Goal: Find contact information: Find contact information

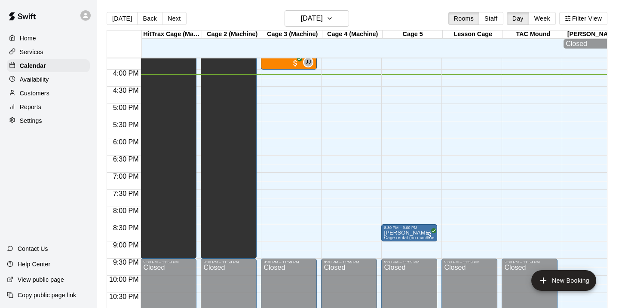
scroll to position [450, 0]
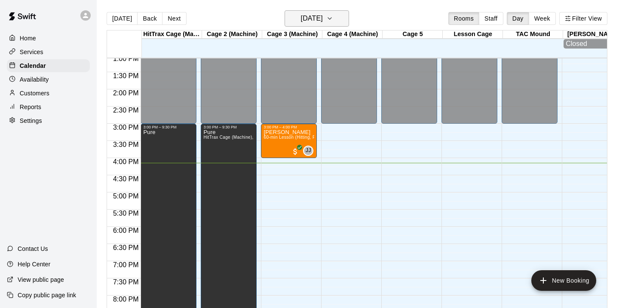
click at [342, 24] on button "[DATE]" at bounding box center [316, 18] width 64 height 16
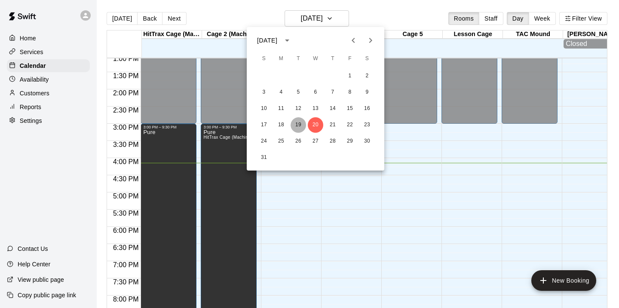
click at [297, 124] on button "19" at bounding box center [297, 124] width 15 height 15
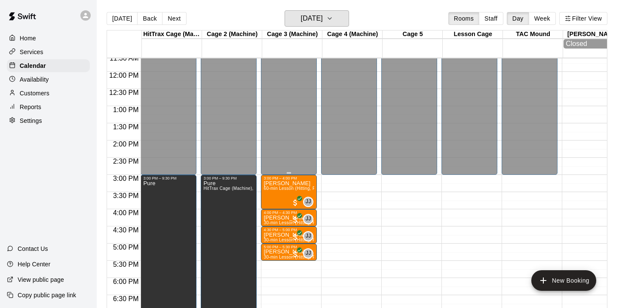
scroll to position [394, 0]
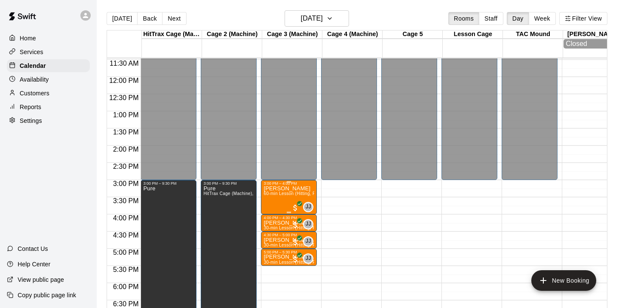
click at [276, 217] on img "edit" at bounding box center [273, 216] width 10 height 10
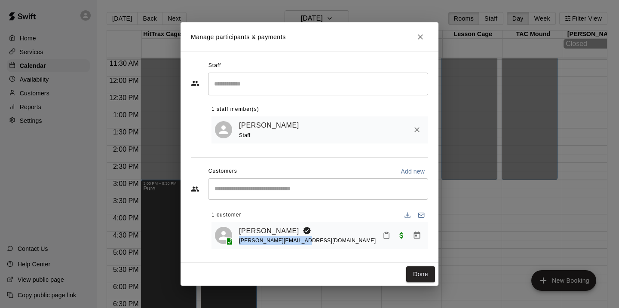
drag, startPoint x: 299, startPoint y: 241, endPoint x: 239, endPoint y: 241, distance: 60.2
click at [239, 241] on div "Jason Penny [EMAIL_ADDRESS][DOMAIN_NAME]" at bounding box center [332, 236] width 186 height 20
copy span "[PERSON_NAME][EMAIL_ADDRESS][DOMAIN_NAME]"
click at [421, 34] on icon "Close" at bounding box center [420, 37] width 9 height 9
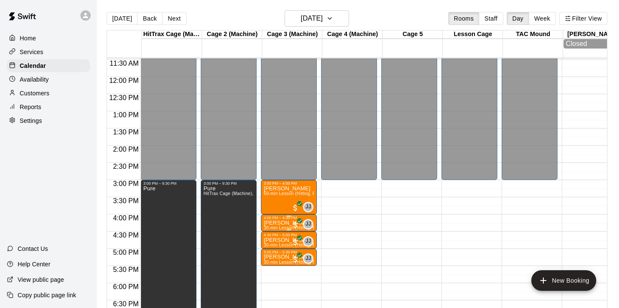
click at [278, 223] on p "[PERSON_NAME]" at bounding box center [288, 223] width 51 height 0
click at [272, 254] on img "edit" at bounding box center [273, 253] width 10 height 10
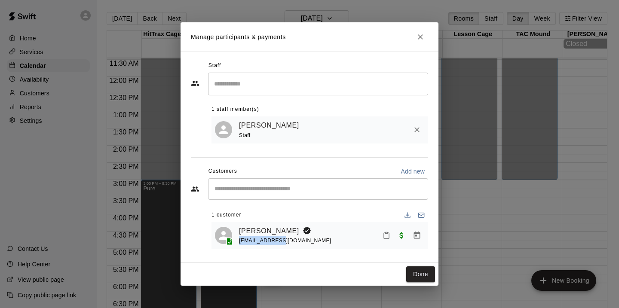
drag, startPoint x: 287, startPoint y: 245, endPoint x: 236, endPoint y: 245, distance: 50.7
click at [236, 245] on div "[PERSON_NAME] [EMAIL_ADDRESS][DOMAIN_NAME]" at bounding box center [320, 236] width 210 height 20
copy span "[EMAIL_ADDRESS][DOMAIN_NAME]"
click at [422, 35] on icon "Close" at bounding box center [420, 37] width 9 height 9
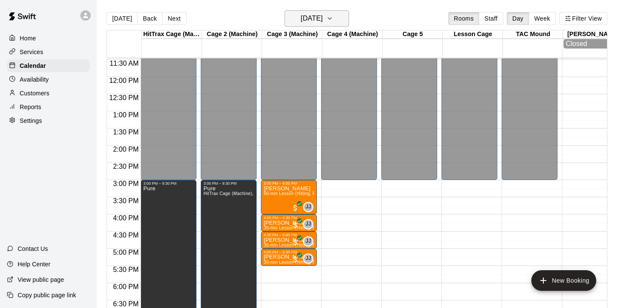
click at [323, 24] on h6 "[DATE]" at bounding box center [312, 18] width 22 height 12
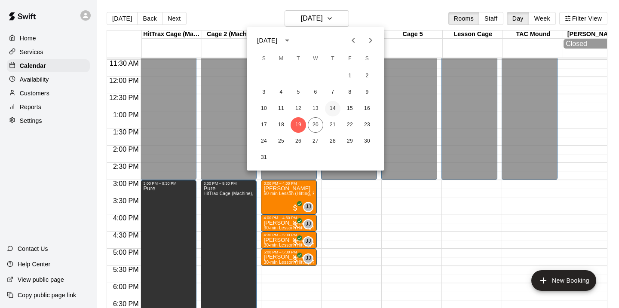
click at [333, 107] on button "14" at bounding box center [332, 108] width 15 height 15
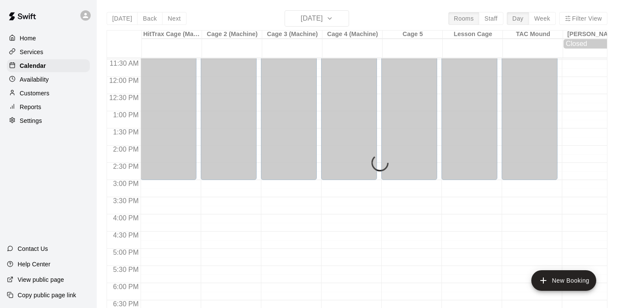
click at [343, 20] on div "[DATE] Back [DATE][DATE] Rooms Staff Day Week Filter View HitTrax Cage (Machine…" at bounding box center [357, 164] width 501 height 308
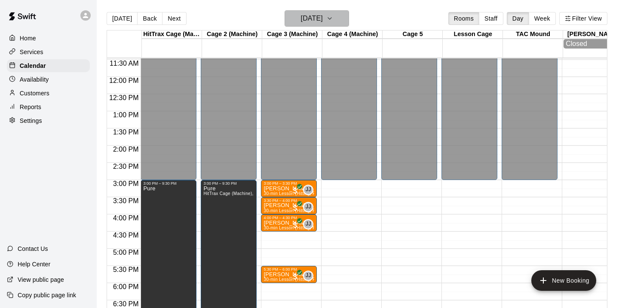
click at [333, 19] on icon "button" at bounding box center [329, 18] width 7 height 10
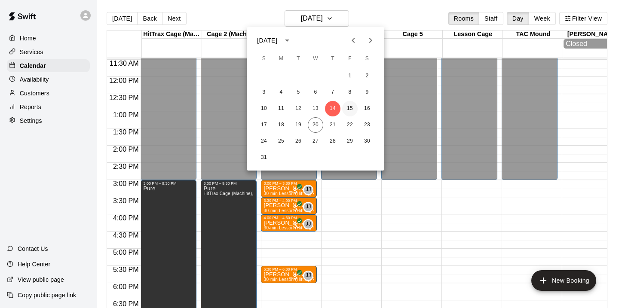
click at [347, 111] on button "15" at bounding box center [349, 108] width 15 height 15
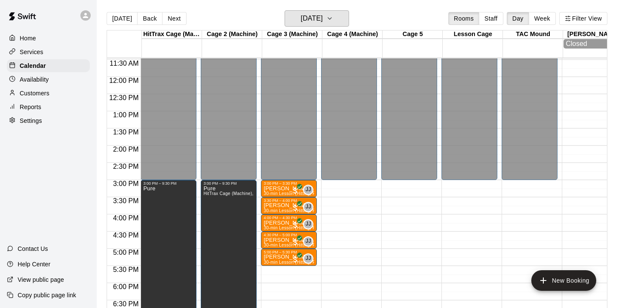
scroll to position [422, 0]
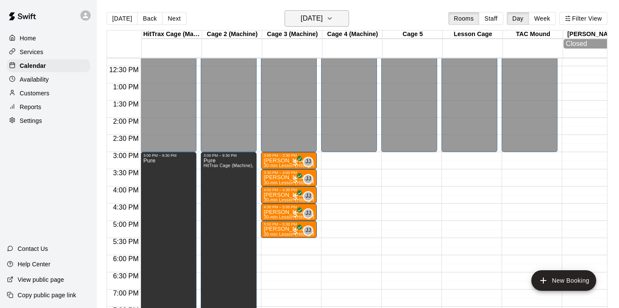
click at [332, 21] on button "[DATE]" at bounding box center [316, 18] width 64 height 16
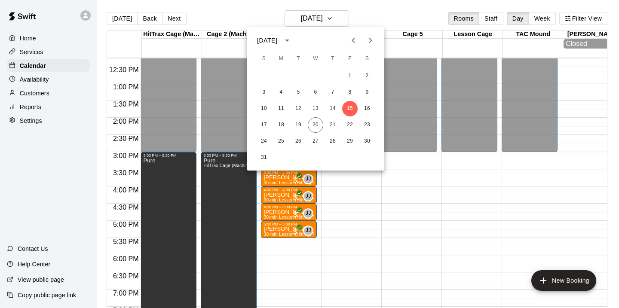
click at [381, 213] on div at bounding box center [309, 154] width 619 height 308
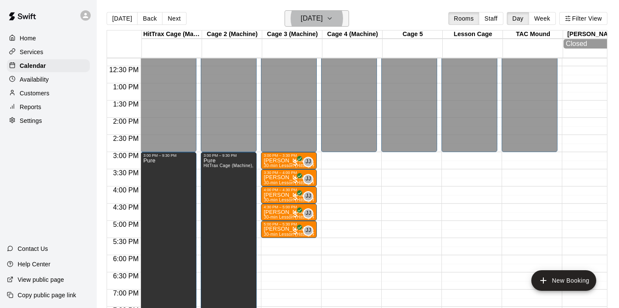
click at [332, 21] on button "[DATE]" at bounding box center [316, 18] width 64 height 16
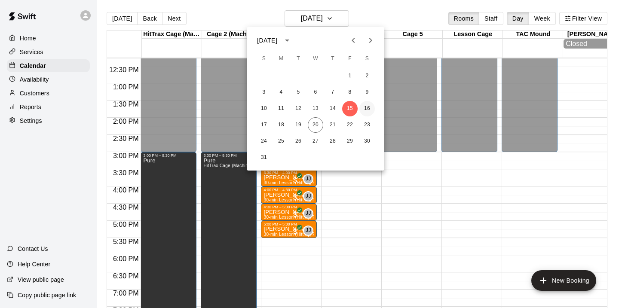
click at [370, 107] on button "16" at bounding box center [366, 108] width 15 height 15
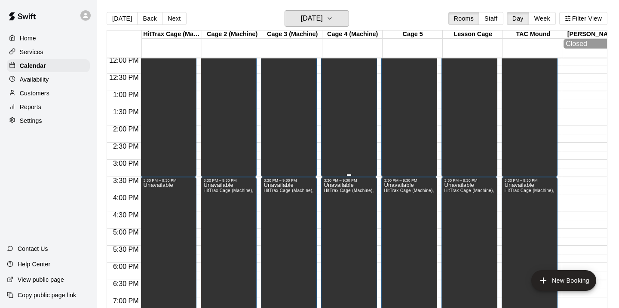
scroll to position [400, 0]
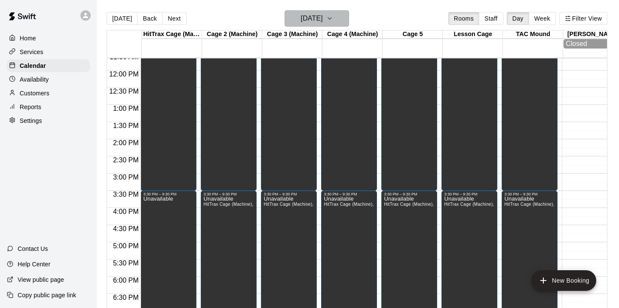
click at [336, 23] on button "[DATE]" at bounding box center [316, 18] width 64 height 16
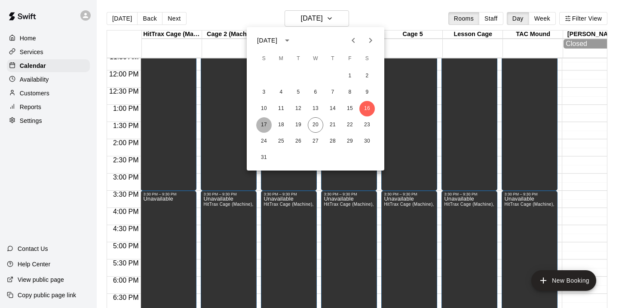
click at [265, 126] on button "17" at bounding box center [263, 124] width 15 height 15
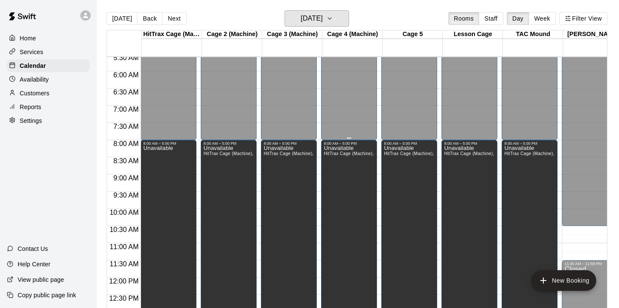
scroll to position [186, 0]
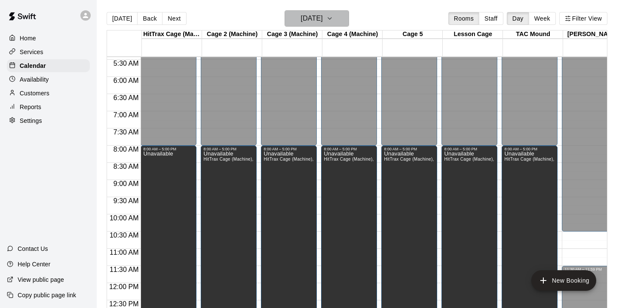
click at [333, 20] on icon "button" at bounding box center [329, 18] width 7 height 10
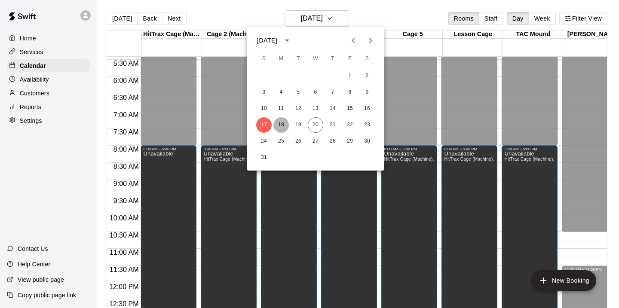
click at [282, 123] on button "18" at bounding box center [280, 124] width 15 height 15
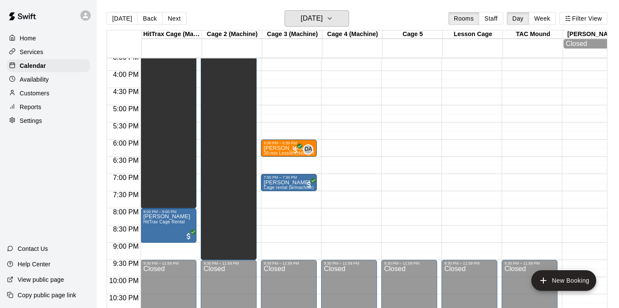
scroll to position [538, 0]
click at [315, 19] on h6 "[DATE]" at bounding box center [312, 18] width 22 height 12
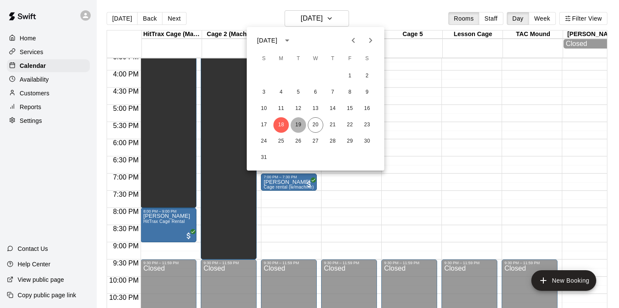
click at [301, 125] on button "19" at bounding box center [297, 124] width 15 height 15
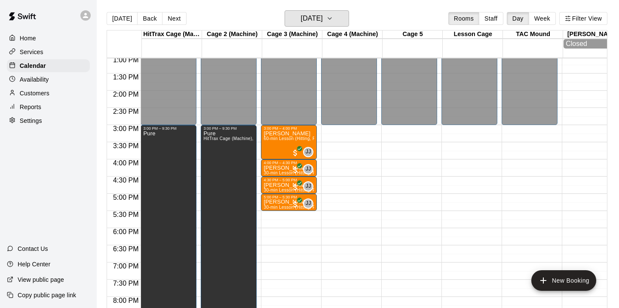
scroll to position [432, 0]
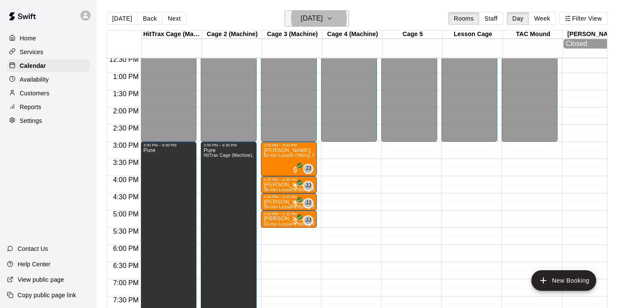
click at [333, 20] on icon "button" at bounding box center [329, 18] width 7 height 10
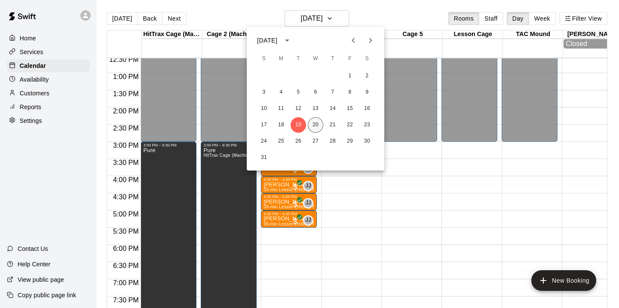
click at [317, 124] on button "20" at bounding box center [315, 124] width 15 height 15
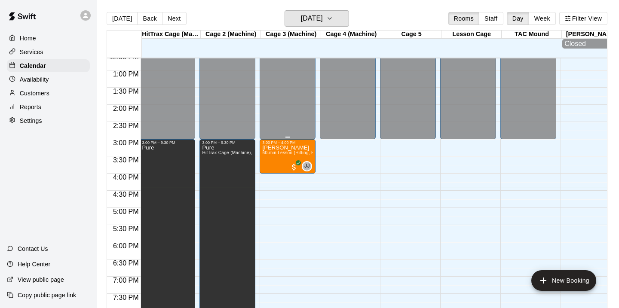
scroll to position [434, 1]
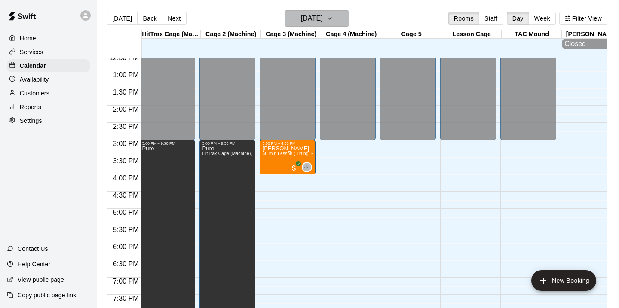
click at [333, 17] on icon "button" at bounding box center [329, 18] width 7 height 10
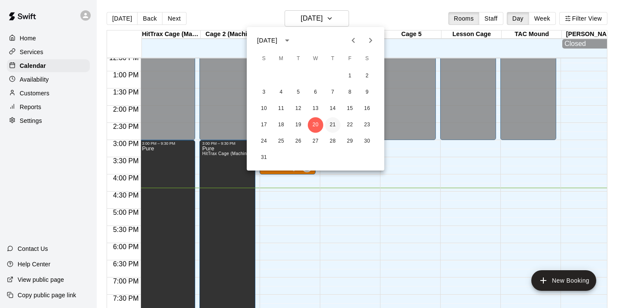
click at [336, 120] on button "21" at bounding box center [332, 124] width 15 height 15
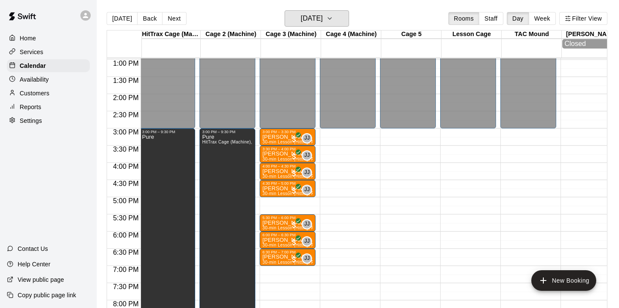
scroll to position [455, 1]
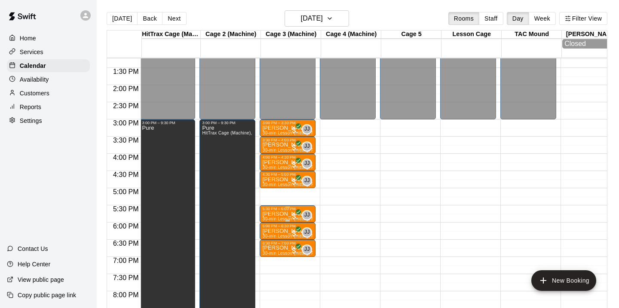
click at [284, 214] on p "[PERSON_NAME]" at bounding box center [287, 214] width 51 height 0
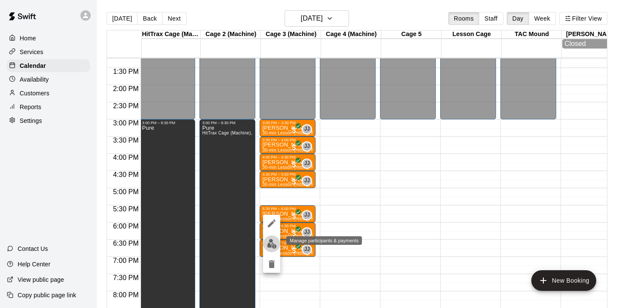
click at [270, 248] on img "edit" at bounding box center [272, 244] width 10 height 10
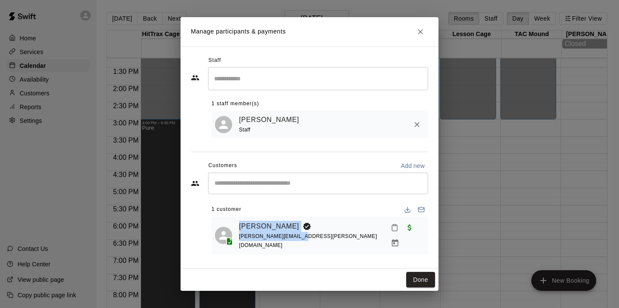
drag, startPoint x: 304, startPoint y: 240, endPoint x: 235, endPoint y: 240, distance: 68.3
click at [235, 240] on div "[PERSON_NAME] Huber [EMAIL_ADDRESS][PERSON_NAME][DOMAIN_NAME]" at bounding box center [320, 235] width 210 height 31
click at [305, 242] on div "[PERSON_NAME] Huber [EMAIL_ADDRESS][PERSON_NAME][DOMAIN_NAME]" at bounding box center [332, 235] width 186 height 31
drag, startPoint x: 305, startPoint y: 242, endPoint x: 243, endPoint y: 243, distance: 61.4
click at [243, 243] on div "[PERSON_NAME] Huber [EMAIL_ADDRESS][PERSON_NAME][DOMAIN_NAME]" at bounding box center [332, 235] width 186 height 31
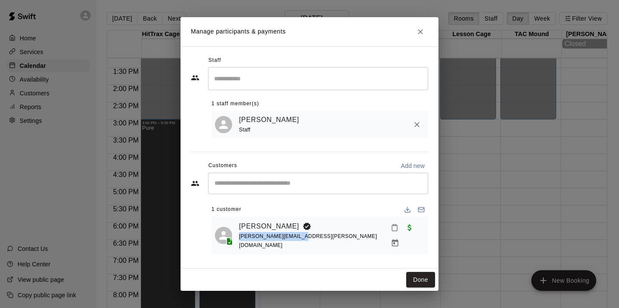
copy span "[PERSON_NAME][EMAIL_ADDRESS][PERSON_NAME][DOMAIN_NAME]"
click at [420, 34] on icon "Close" at bounding box center [420, 31] width 9 height 9
